Goal: Find specific page/section: Find specific page/section

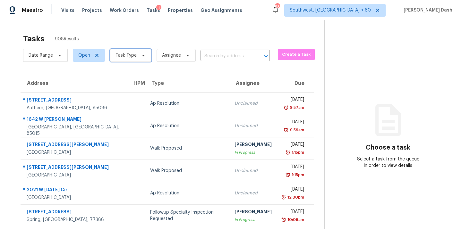
click at [128, 54] on span "Task Type" at bounding box center [125, 55] width 21 height 6
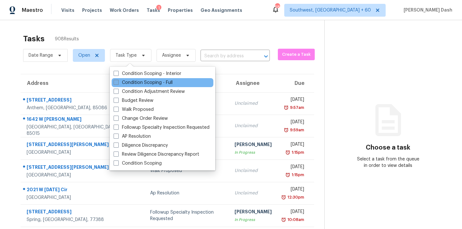
click at [135, 81] on label "Condition Scoping - Full" at bounding box center [143, 83] width 59 height 6
click at [118, 81] on input "Condition Scoping - Full" at bounding box center [116, 82] width 4 height 4
checkbox input "true"
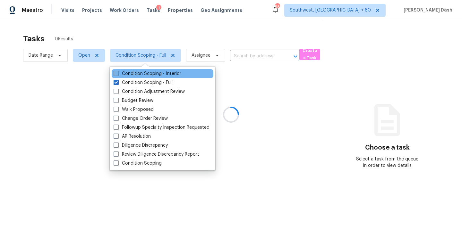
click at [135, 72] on label "Condition Scoping - Interior" at bounding box center [148, 74] width 68 height 6
click at [118, 72] on input "Condition Scoping - Interior" at bounding box center [116, 73] width 4 height 4
checkbox input "true"
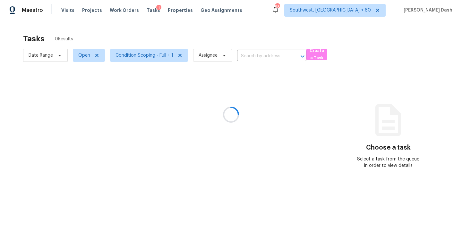
click at [132, 44] on div at bounding box center [231, 114] width 462 height 229
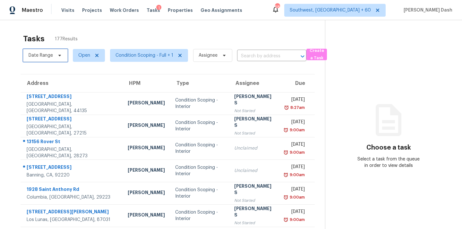
click at [53, 56] on span "Date Range" at bounding box center [45, 55] width 45 height 13
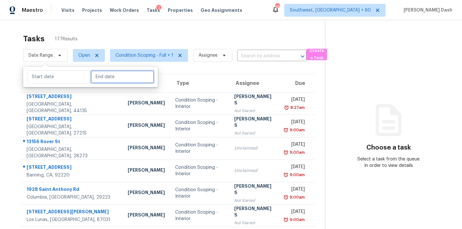
click at [105, 76] on input "text" at bounding box center [122, 77] width 63 height 13
select select "7"
select select "2025"
select select "8"
select select "2025"
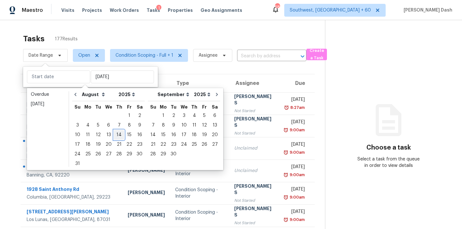
click at [119, 133] on div "14" at bounding box center [119, 135] width 10 height 9
type input "[DATE]"
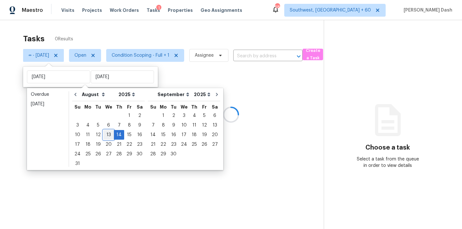
click at [110, 133] on div "13" at bounding box center [108, 135] width 11 height 9
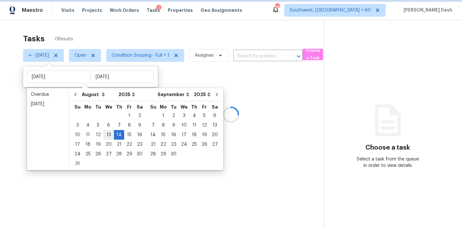
type input "[DATE]"
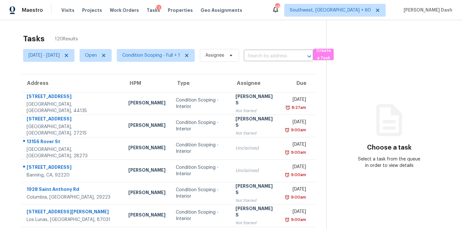
click at [115, 38] on div "Tasks 120 Results" at bounding box center [174, 38] width 303 height 17
click at [185, 50] on span "Condition Scoping - Full + 1" at bounding box center [156, 55] width 78 height 13
click at [188, 31] on div "Tasks 120 Results" at bounding box center [174, 38] width 303 height 17
